Goal: Transaction & Acquisition: Subscribe to service/newsletter

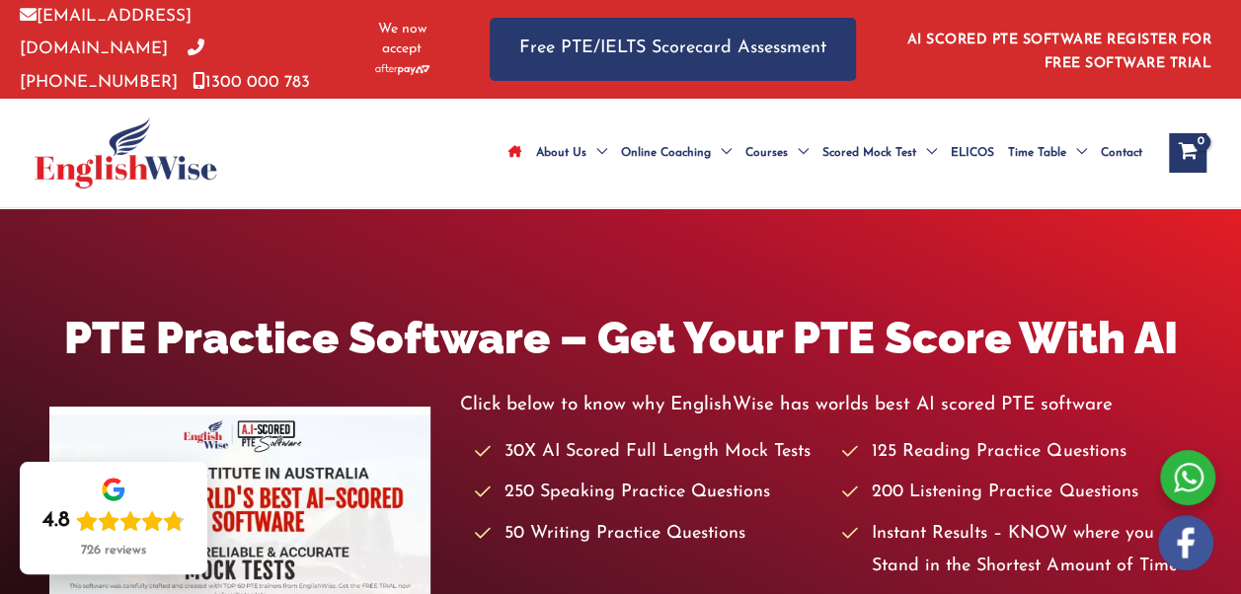
click at [1128, 33] on link "AI SCORED PTE SOFTWARE REGISTER FOR FREE SOFTWARE TRIAL" at bounding box center [1059, 52] width 305 height 39
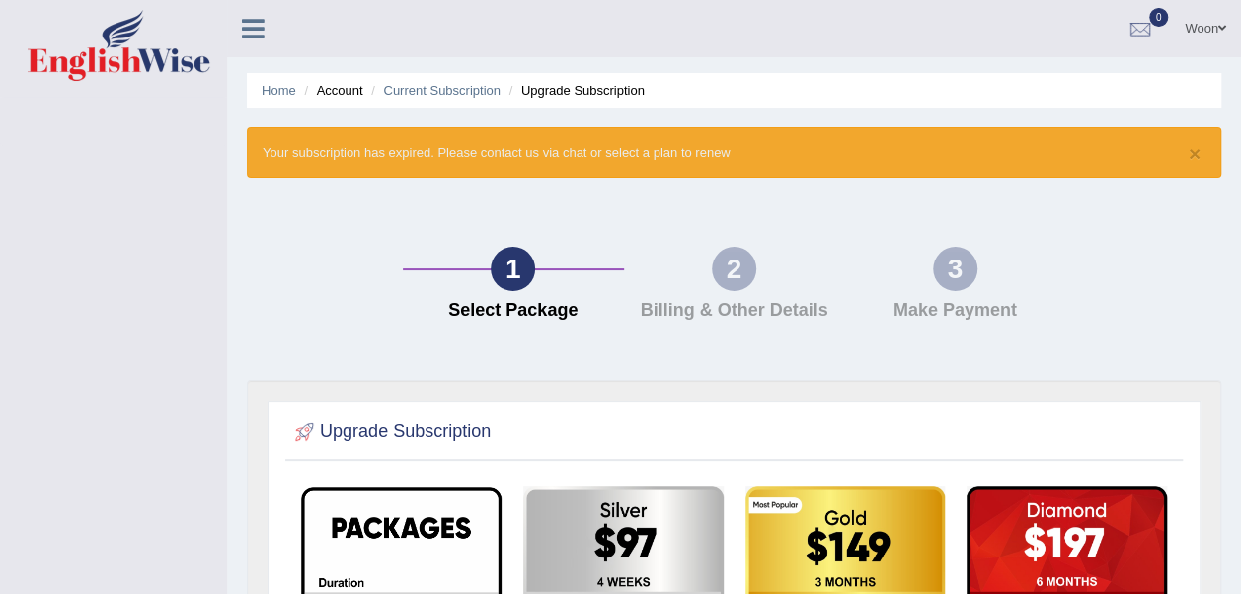
click at [260, 32] on icon at bounding box center [253, 29] width 23 height 26
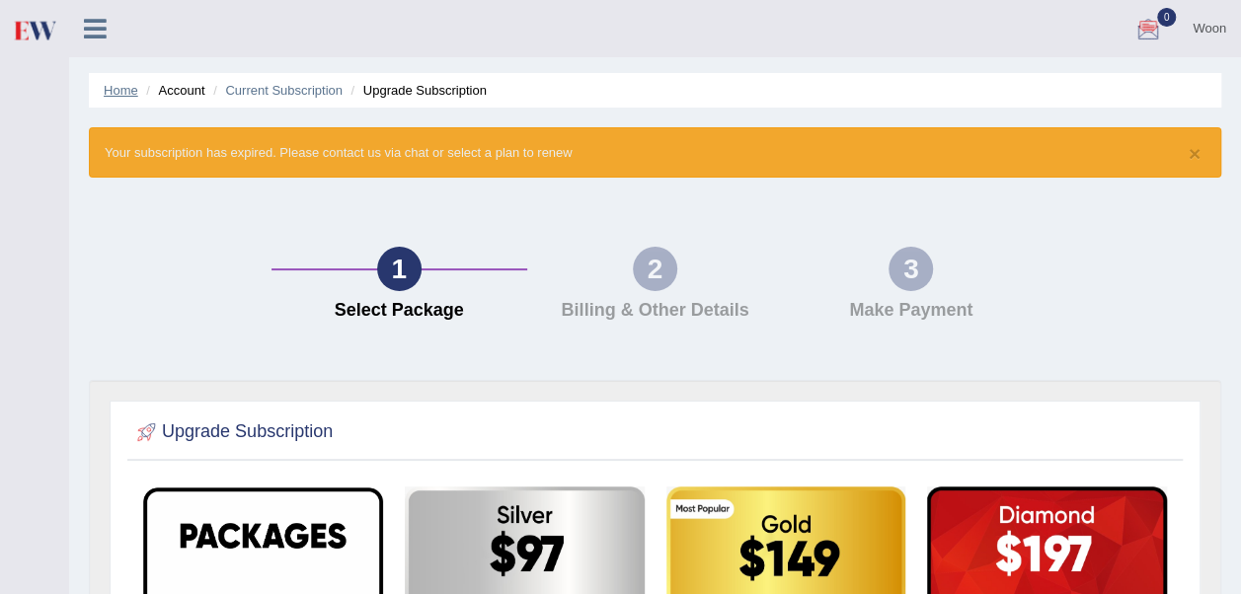
click at [115, 89] on link "Home" at bounding box center [121, 90] width 35 height 15
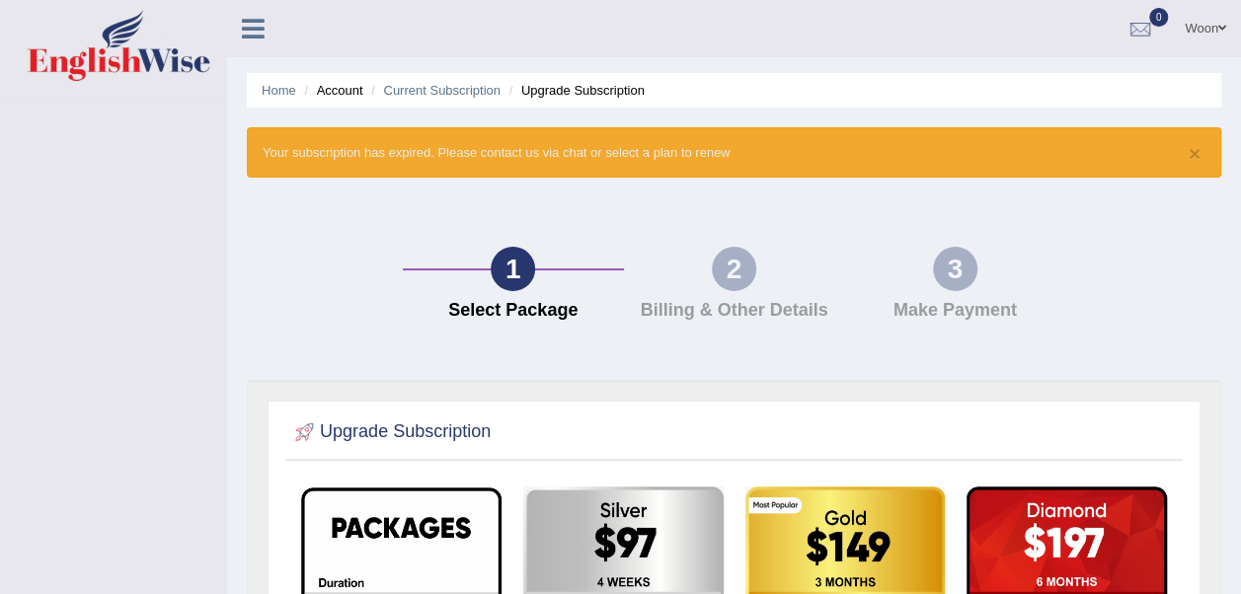
click at [332, 95] on li "Account" at bounding box center [330, 90] width 63 height 19
click at [250, 28] on icon at bounding box center [253, 29] width 23 height 26
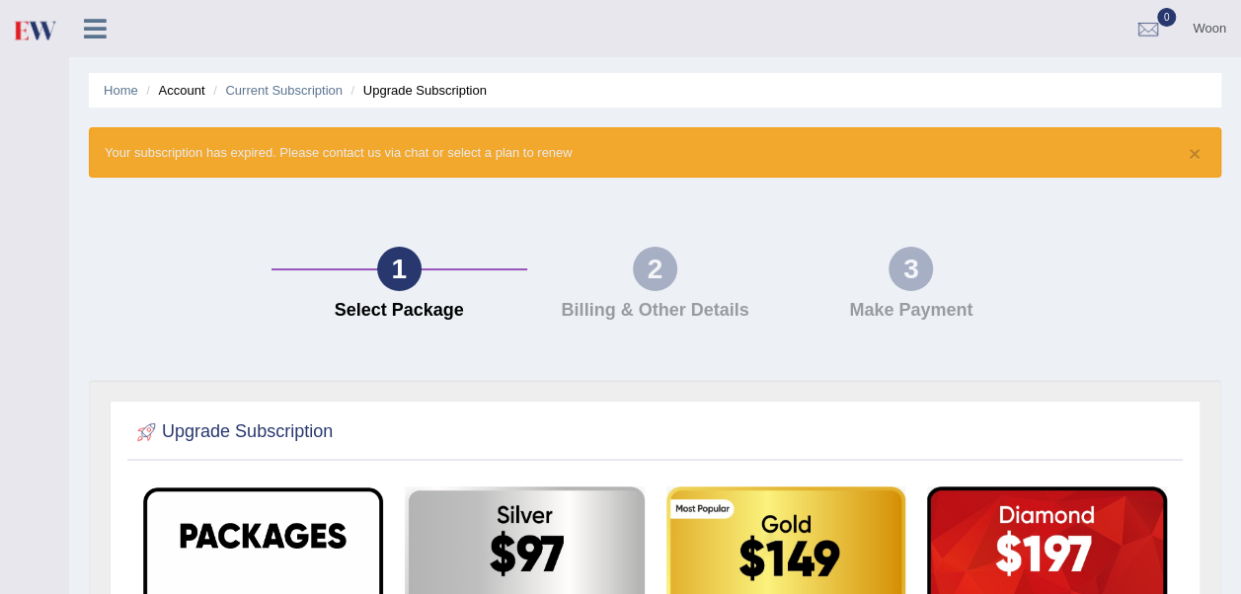
drag, startPoint x: 61, startPoint y: 150, endPoint x: 592, endPoint y: 144, distance: 531.2
click at [592, 144] on div "Toggle navigation Woon Toggle navigation Username: Maylapyae Access Type: Onlin…" at bounding box center [620, 590] width 1241 height 1180
click at [12, 353] on div "Toggle navigation" at bounding box center [34, 297] width 69 height 594
click at [1149, 22] on div at bounding box center [1148, 30] width 30 height 30
click at [1052, 77] on strong "See All Alerts" at bounding box center [1024, 83] width 88 height 16
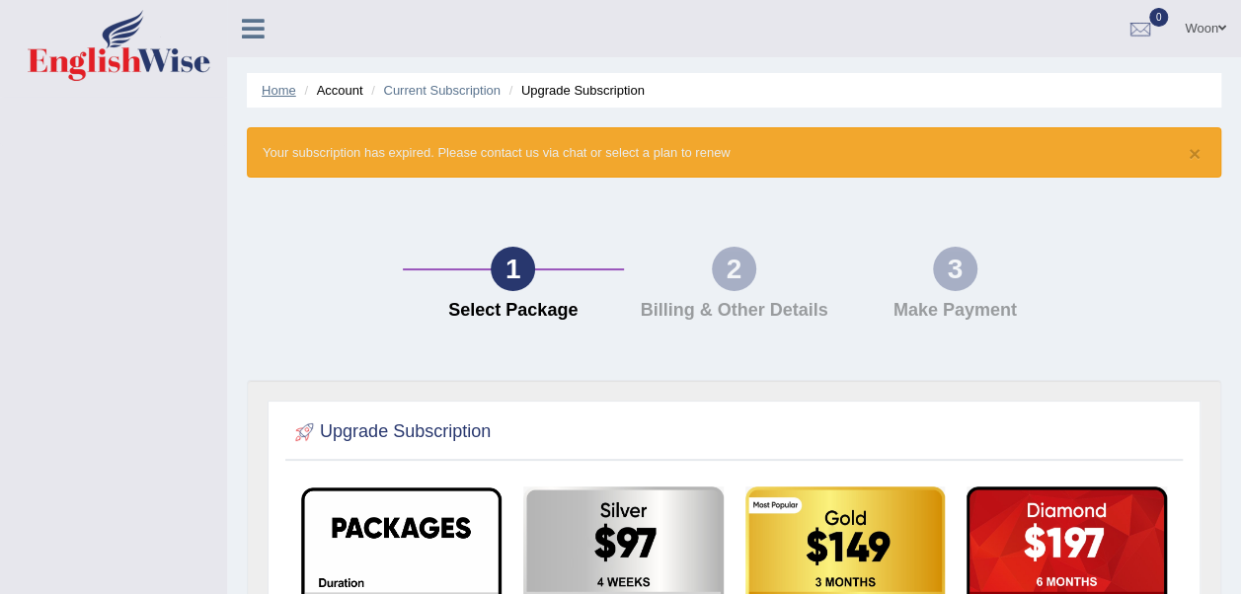
click at [270, 83] on link "Home" at bounding box center [279, 90] width 35 height 15
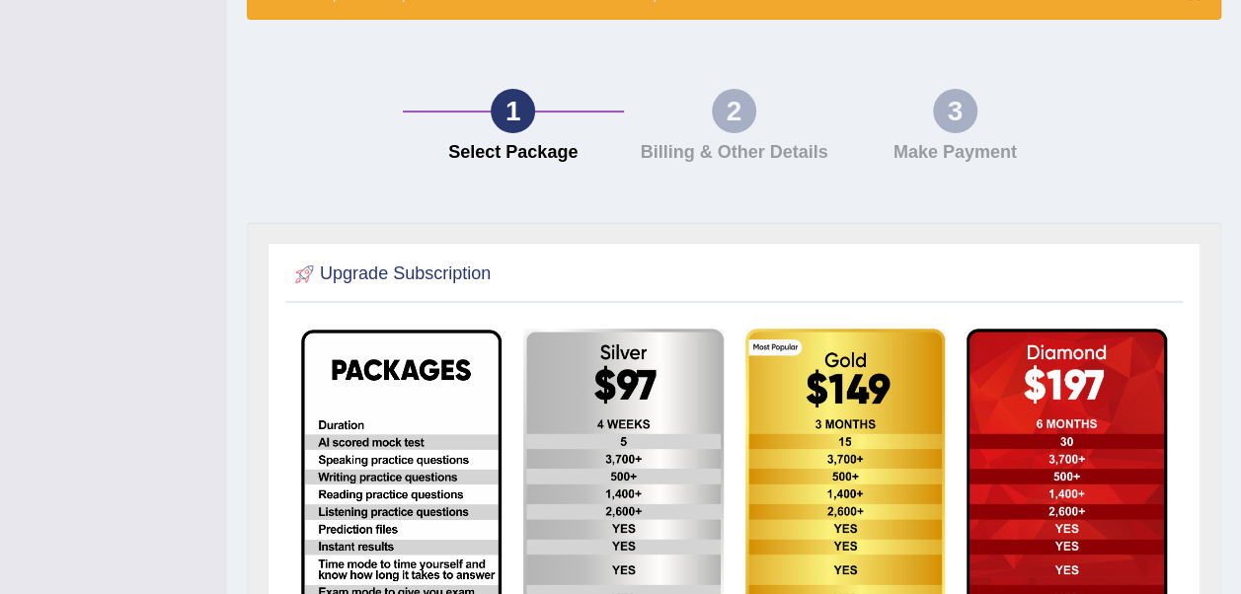
scroll to position [395, 0]
